Goal: Find specific page/section: Find specific page/section

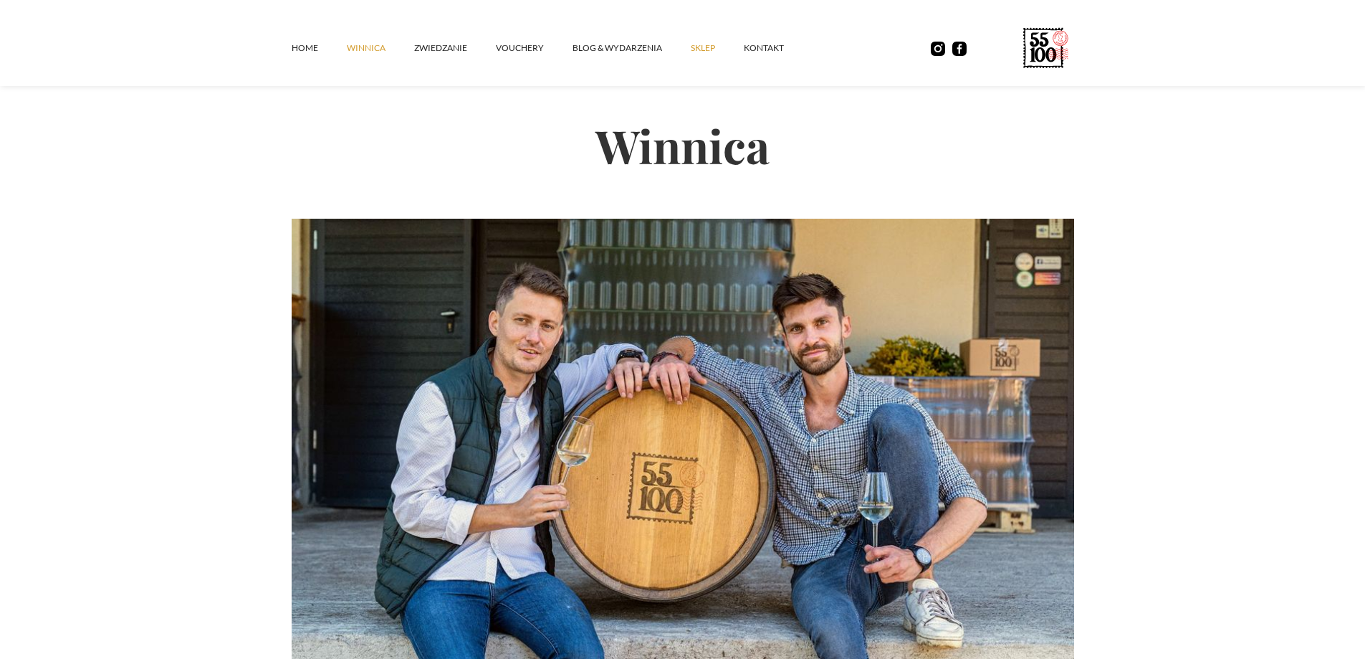
click at [703, 49] on link "SKLEP" at bounding box center [717, 48] width 53 height 43
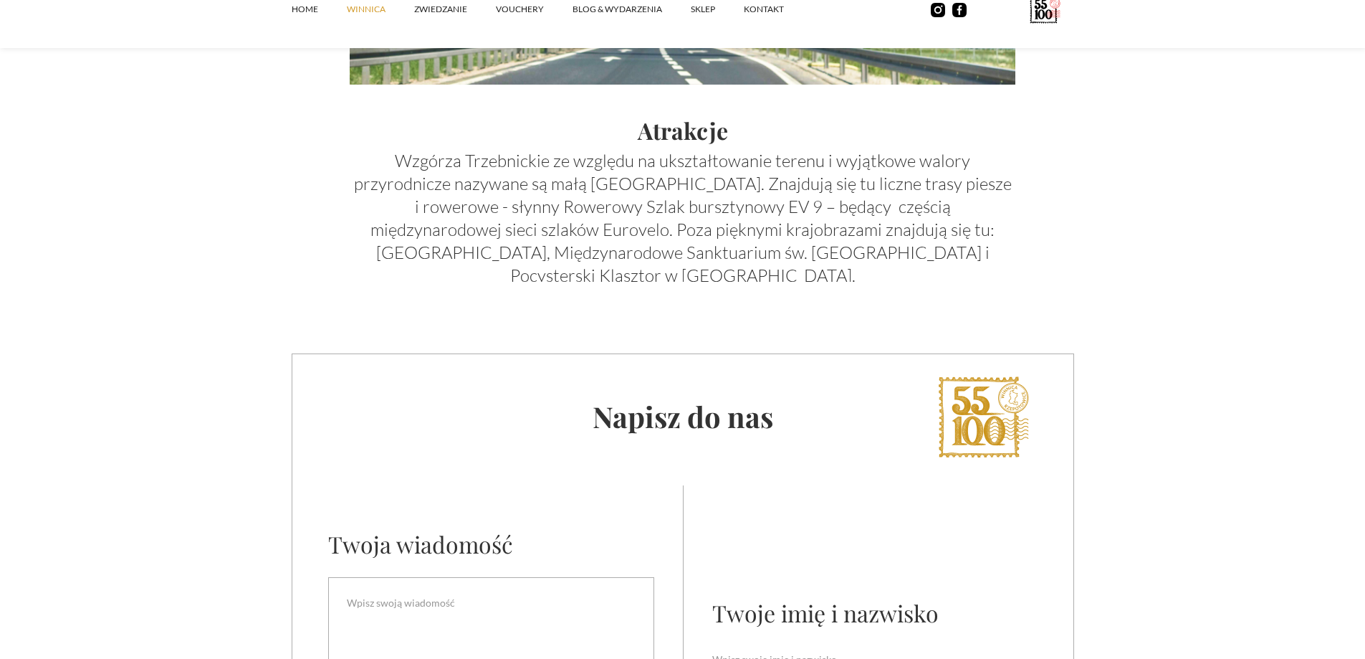
scroll to position [5232, 0]
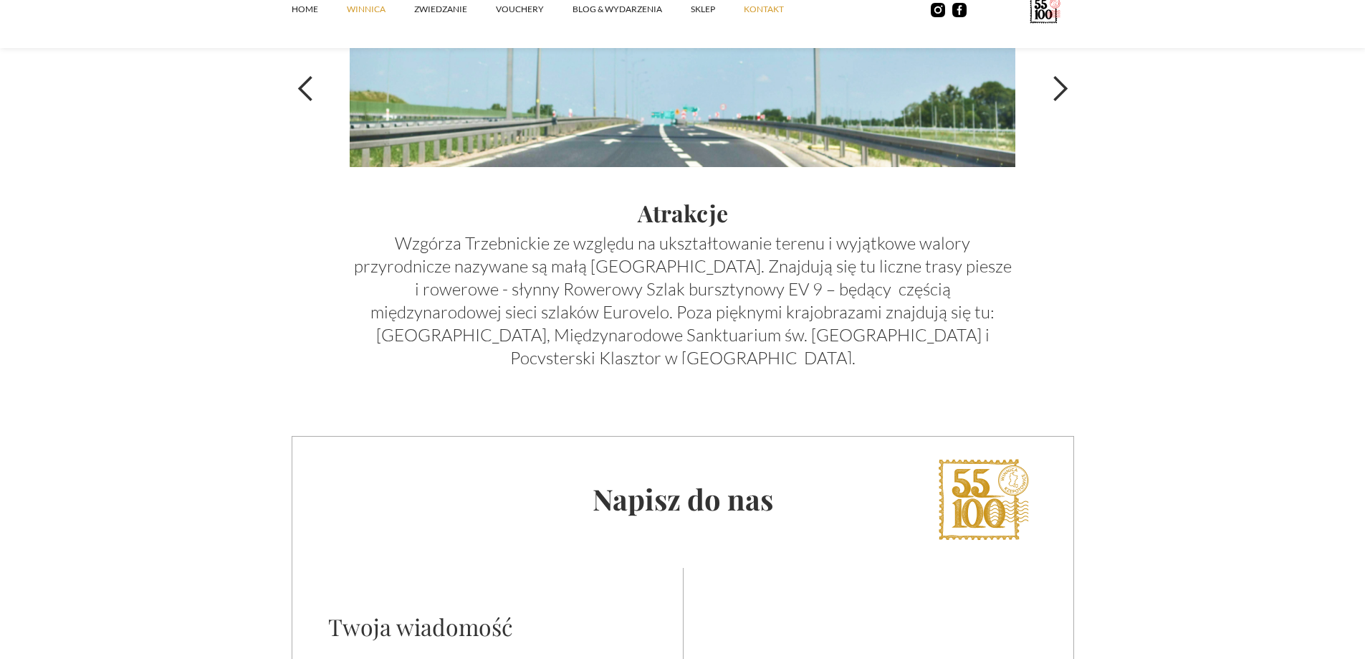
click at [753, 12] on link "kontakt" at bounding box center [778, 9] width 69 height 43
